Goal: Task Accomplishment & Management: Complete application form

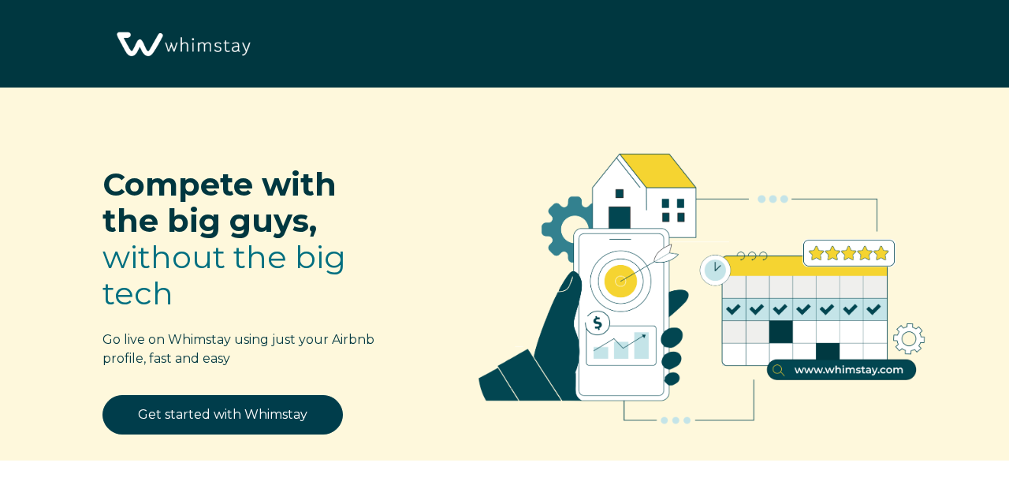
select select "US"
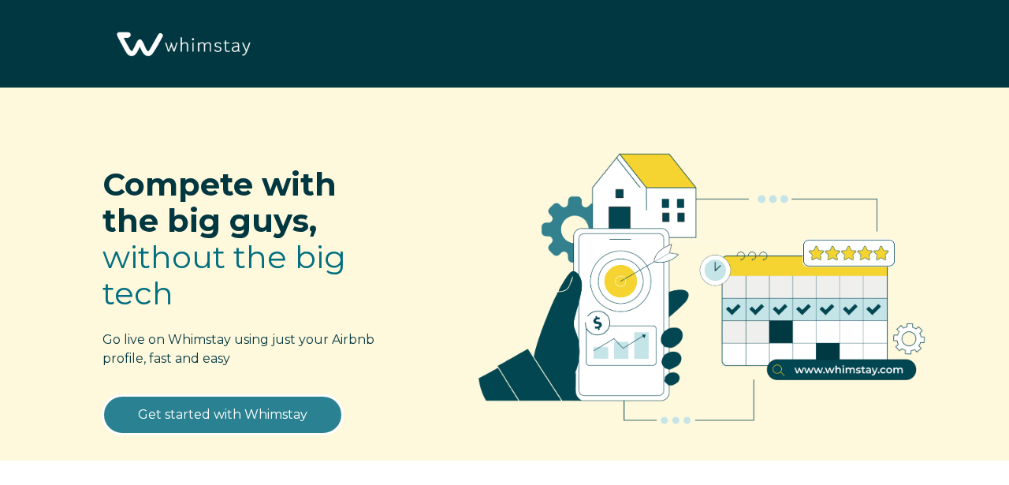
click at [240, 412] on link "Get started with Whimstay" at bounding box center [222, 414] width 240 height 39
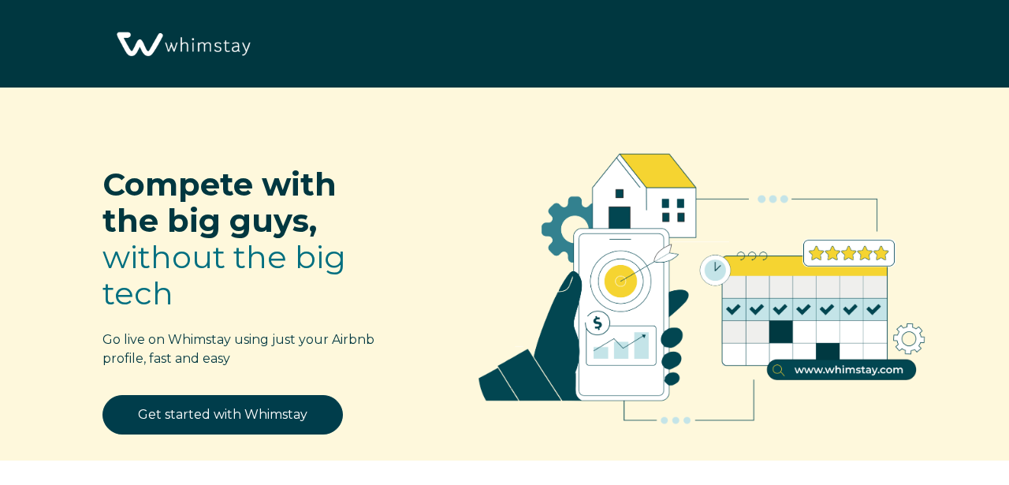
select select "US"
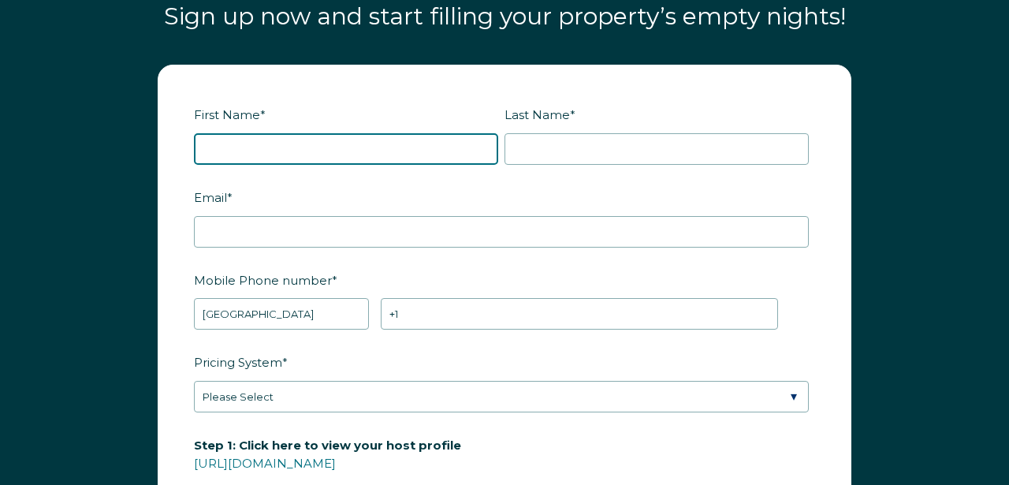
click at [289, 144] on input "First Name *" at bounding box center [346, 149] width 304 height 32
type input "[PERSON_NAME]"
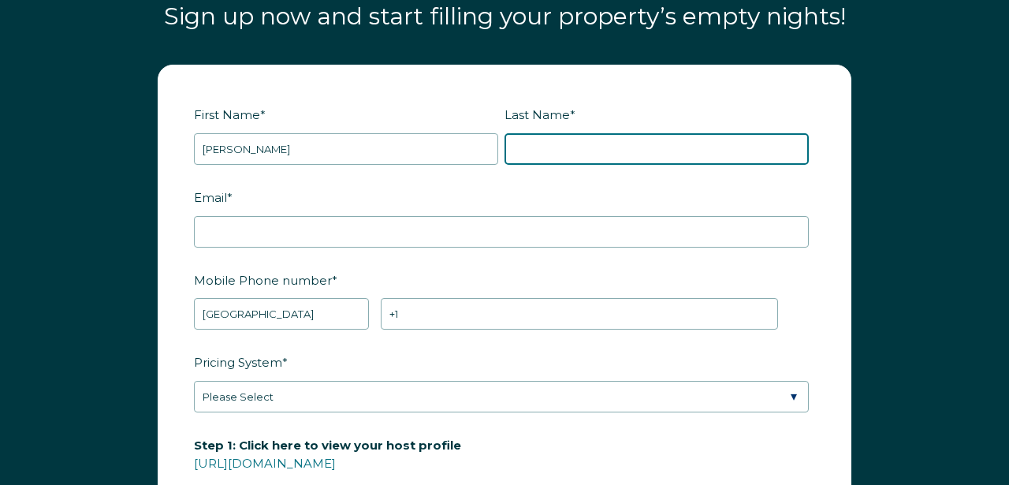
type input "[PERSON_NAME]"
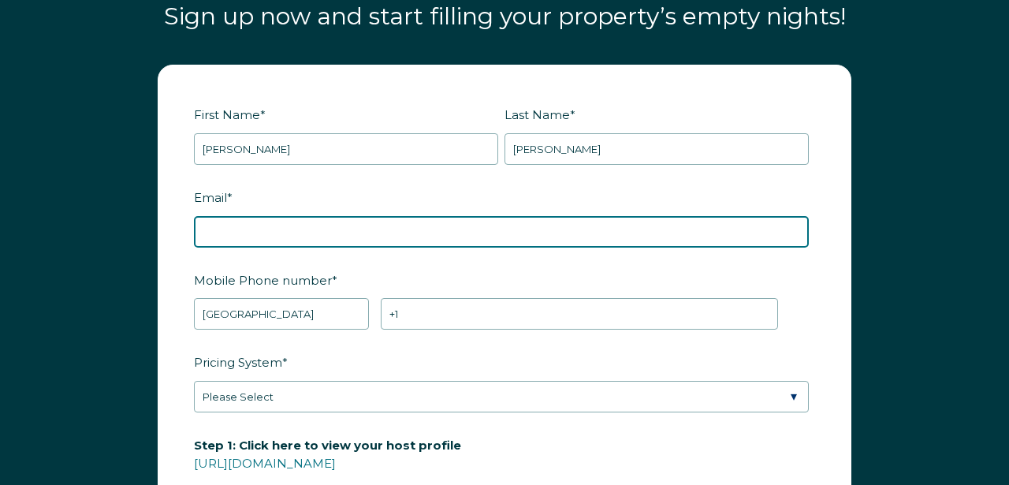
type input "[EMAIL_ADDRESS][DOMAIN_NAME]"
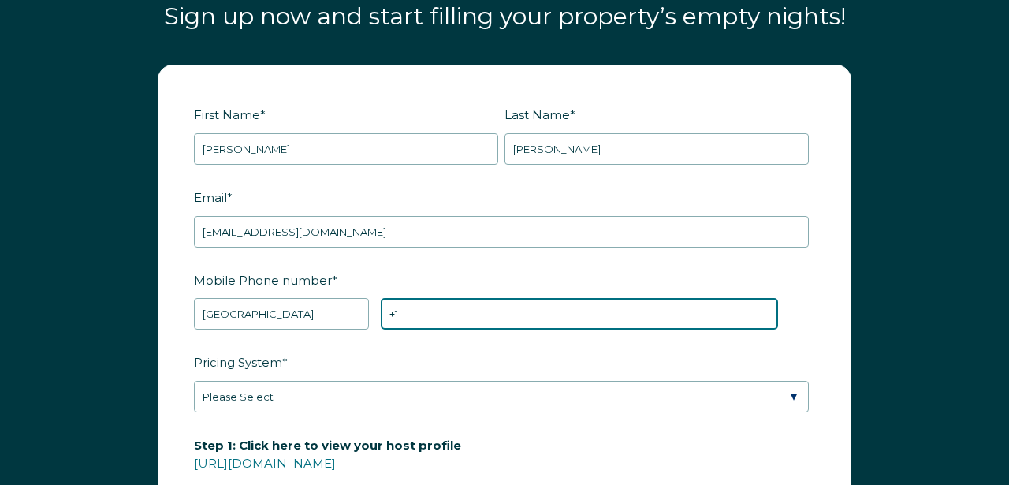
type input "[PHONE_NUMBER]"
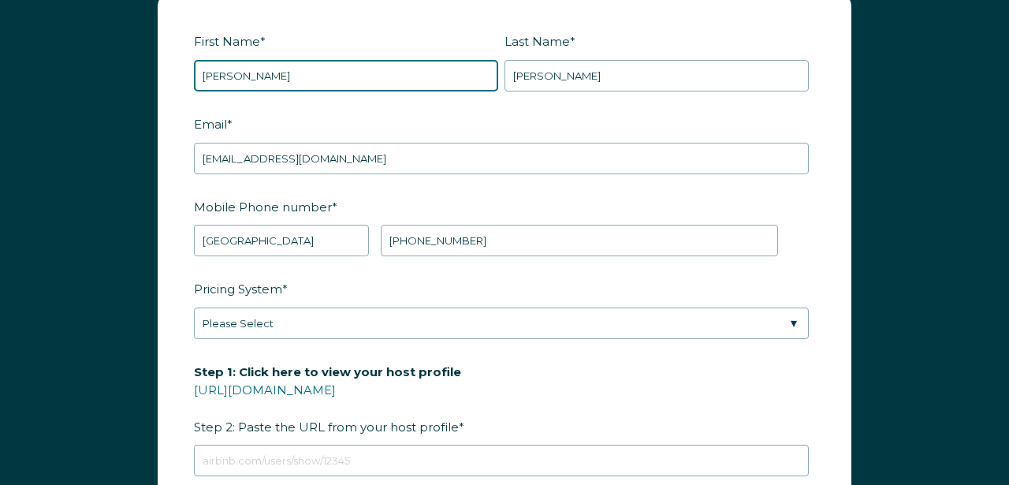
scroll to position [1908, 0]
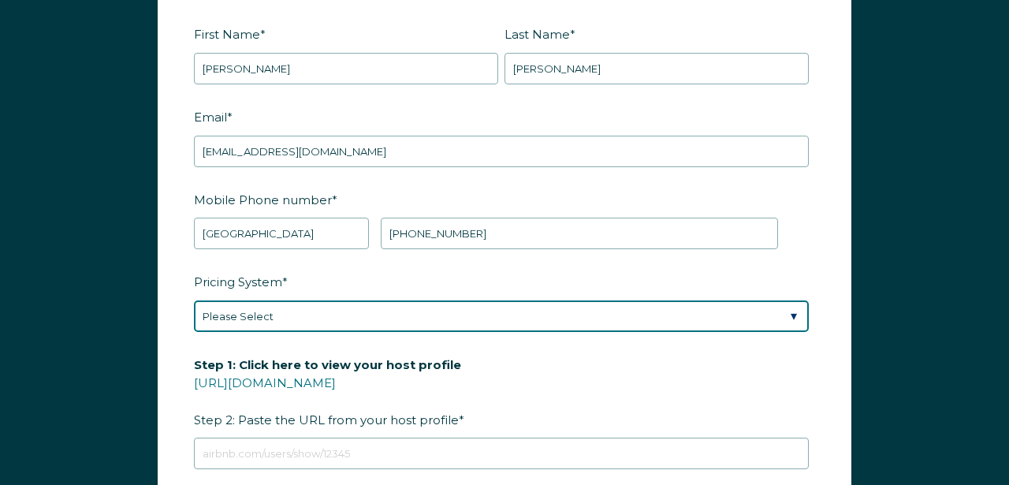
click at [793, 310] on select "Please Select Manual Airbnb Smart Pricing PriceLabs Wheelhouse Beyond Pricing 3…" at bounding box center [501, 316] width 615 height 32
select select "PriceLabs"
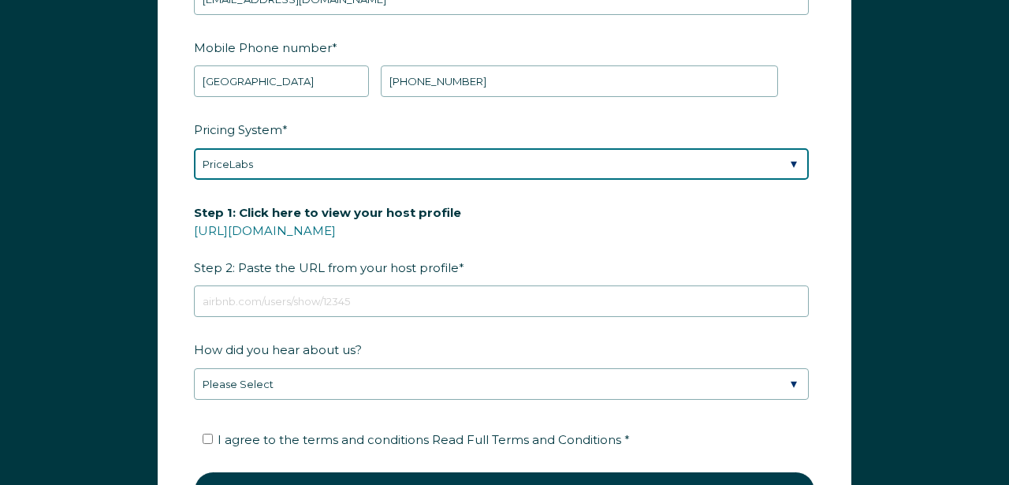
scroll to position [2116, 0]
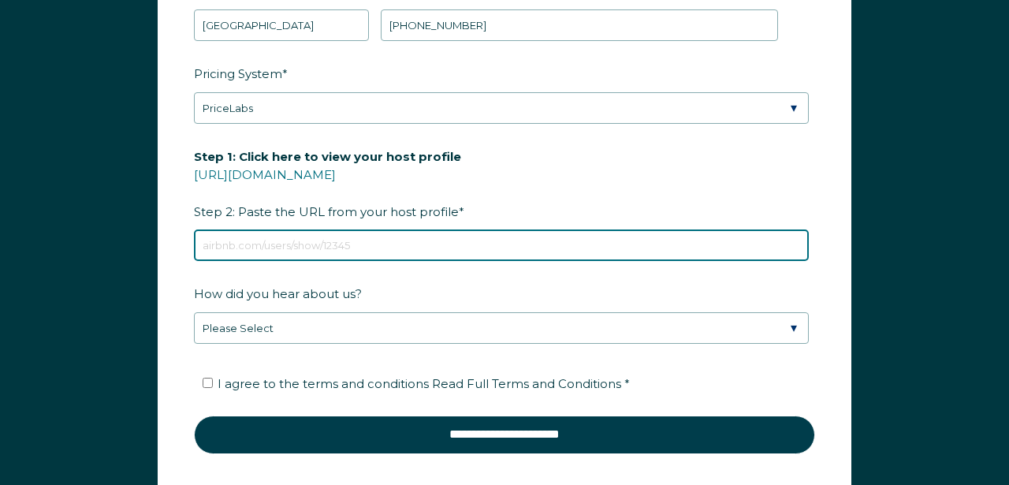
click at [367, 243] on input "Step 1: Click here to view your host profile [URL][DOMAIN_NAME] Step 2: Paste t…" at bounding box center [501, 245] width 615 height 32
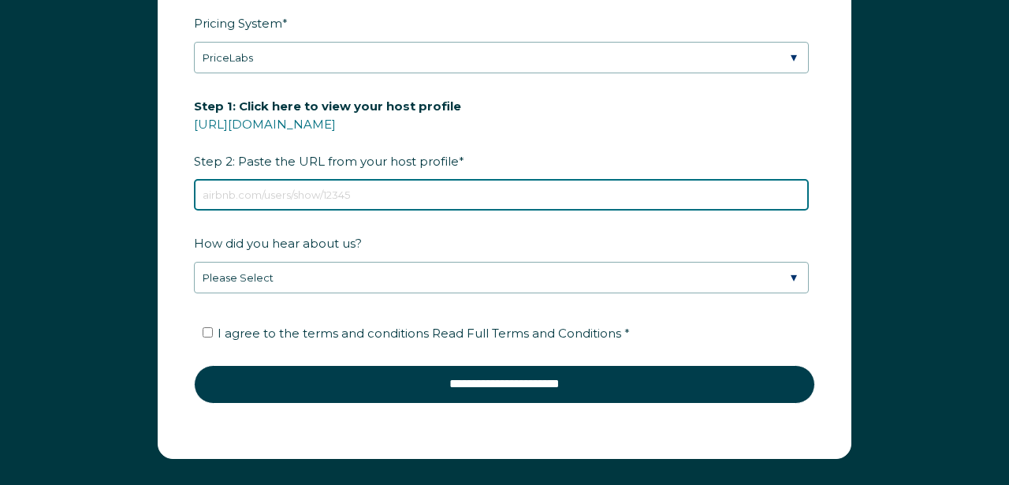
scroll to position [2184, 0]
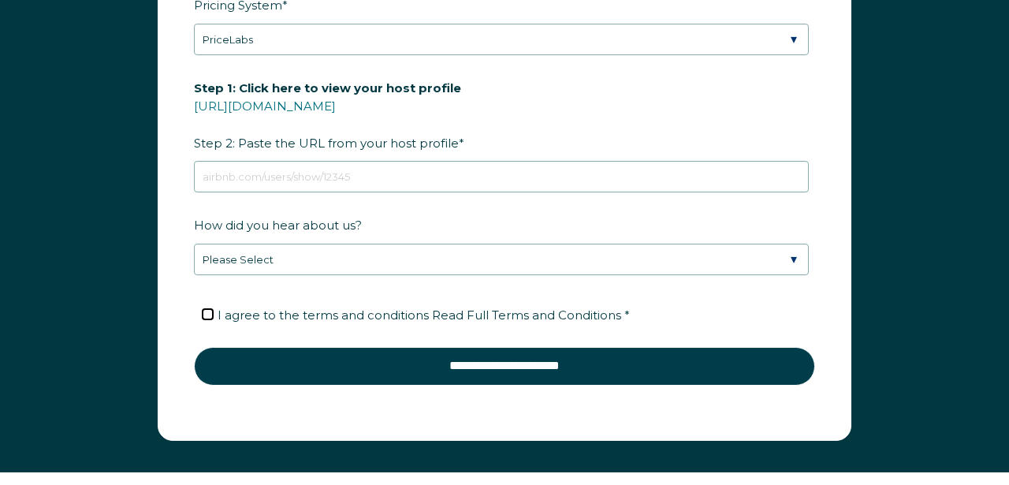
click at [213, 310] on form "First Name * [PERSON_NAME] Last Name * [PERSON_NAME] RBO Token Company ID Refer…" at bounding box center [504, 73] width 692 height 730
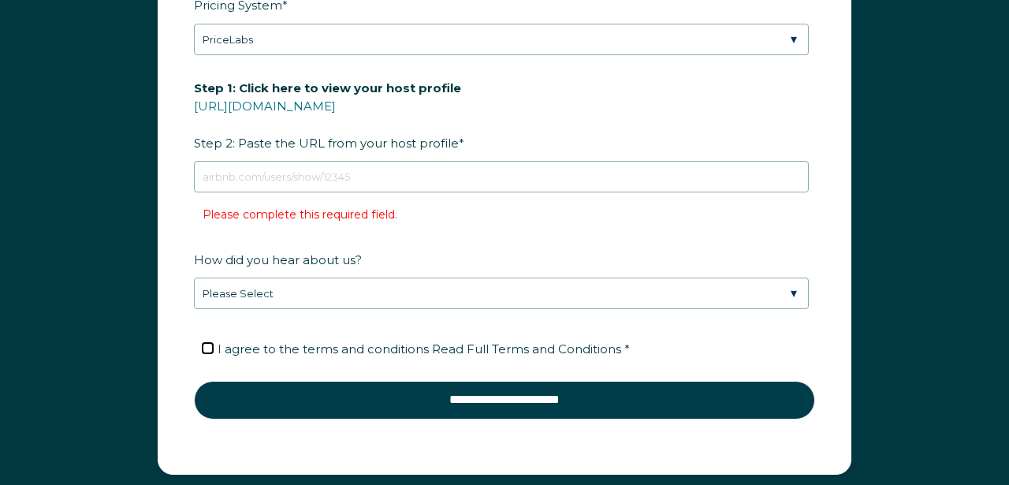
click at [206, 346] on input "I agree to the terms and conditions Read Full Terms and Conditions *" at bounding box center [208, 348] width 10 height 10
checkbox input "true"
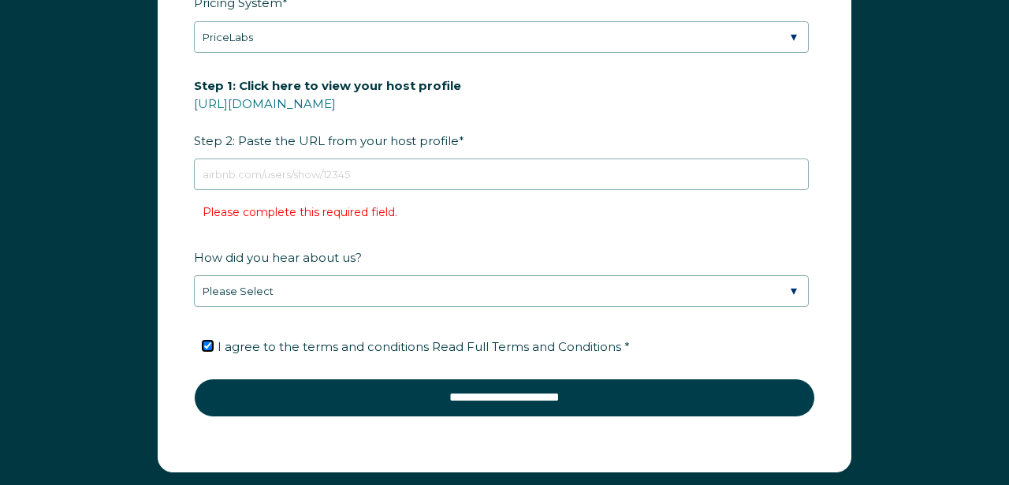
scroll to position [2178, 0]
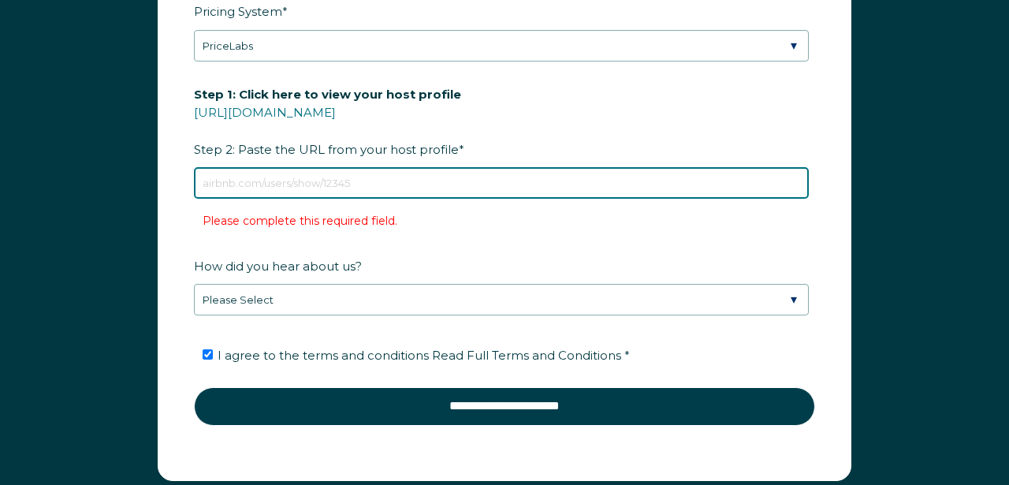
click at [356, 180] on input "Step 1: Click here to view your host profile [URL][DOMAIN_NAME] Step 2: Paste t…" at bounding box center [501, 183] width 615 height 32
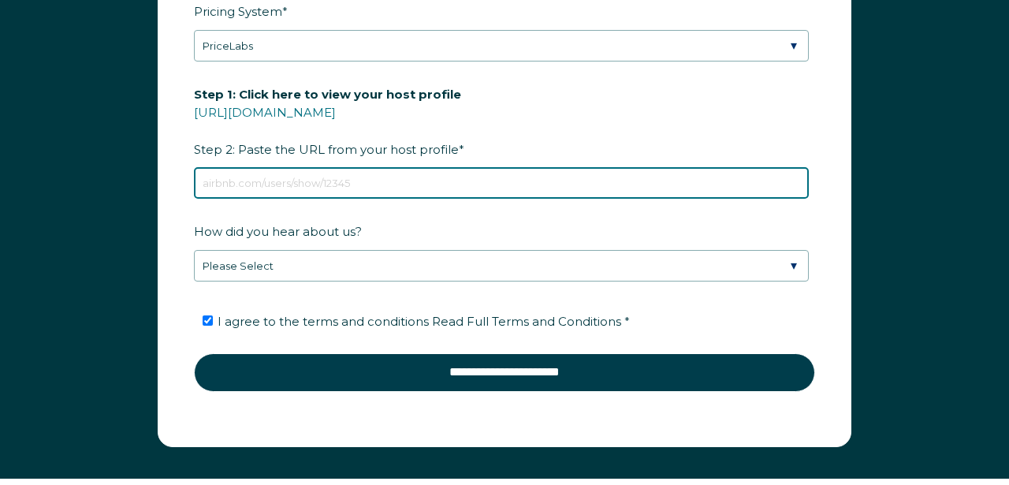
scroll to position [2184, 0]
